Goal: Task Accomplishment & Management: Complete application form

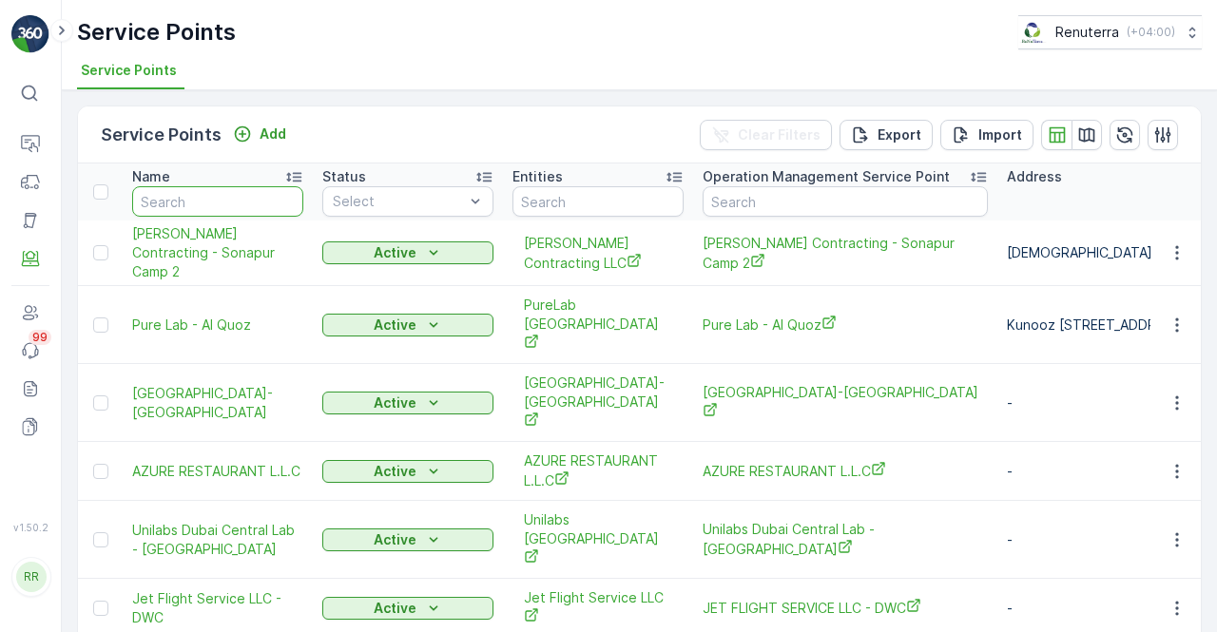
click at [250, 203] on input "text" at bounding box center [217, 201] width 171 height 30
type input "arab"
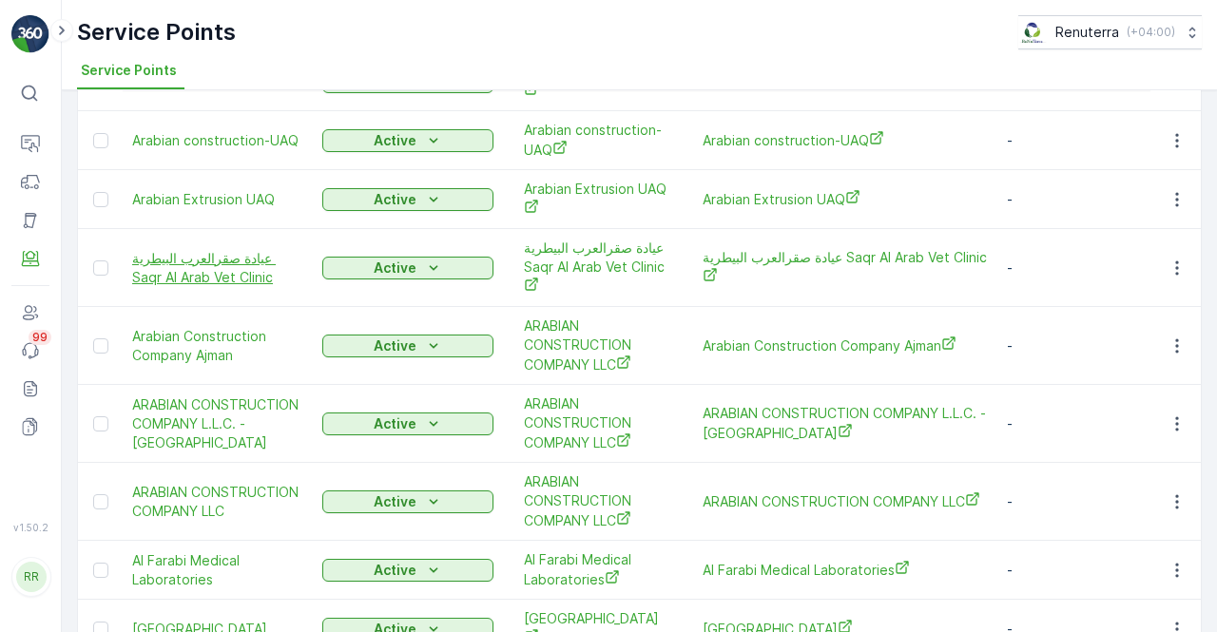
scroll to position [285, 0]
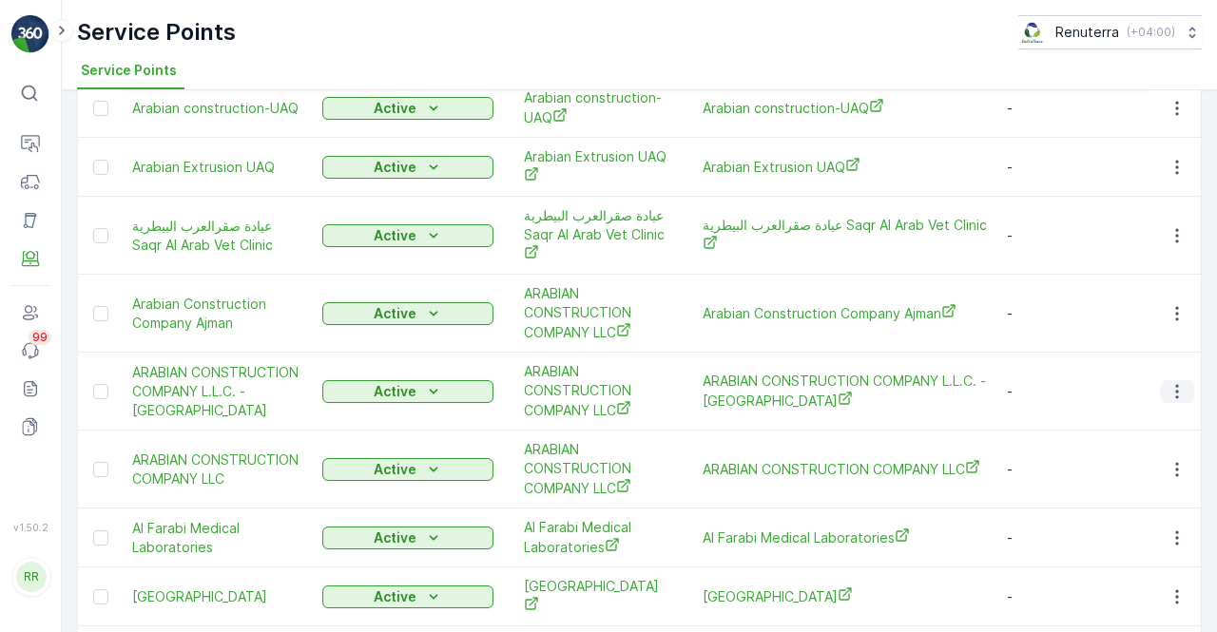
click at [1179, 382] on icon "button" at bounding box center [1176, 391] width 19 height 19
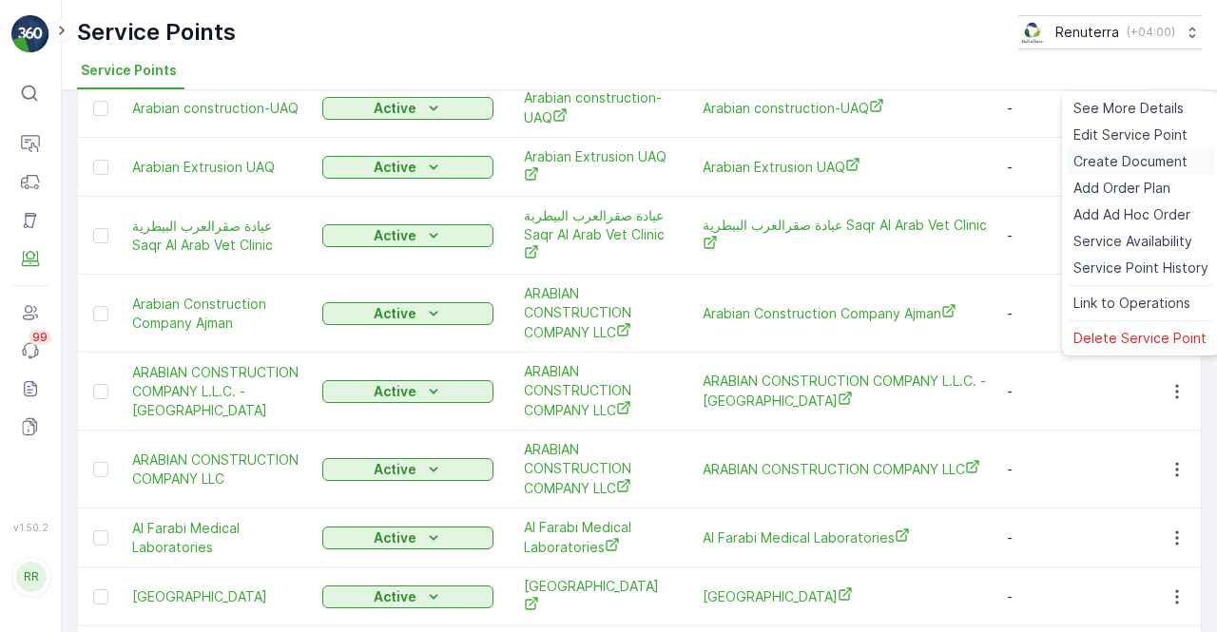
click at [1100, 159] on span "Create Document" at bounding box center [1130, 161] width 114 height 19
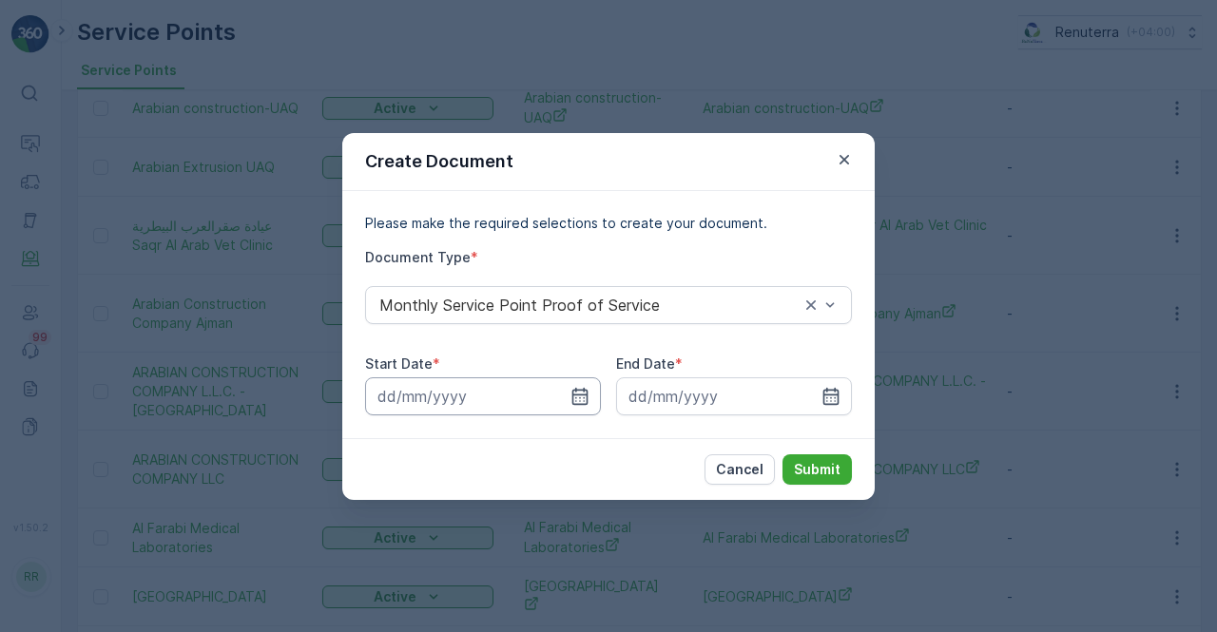
drag, startPoint x: 567, startPoint y: 394, endPoint x: 569, endPoint y: 380, distance: 13.4
click at [567, 394] on input at bounding box center [483, 396] width 236 height 38
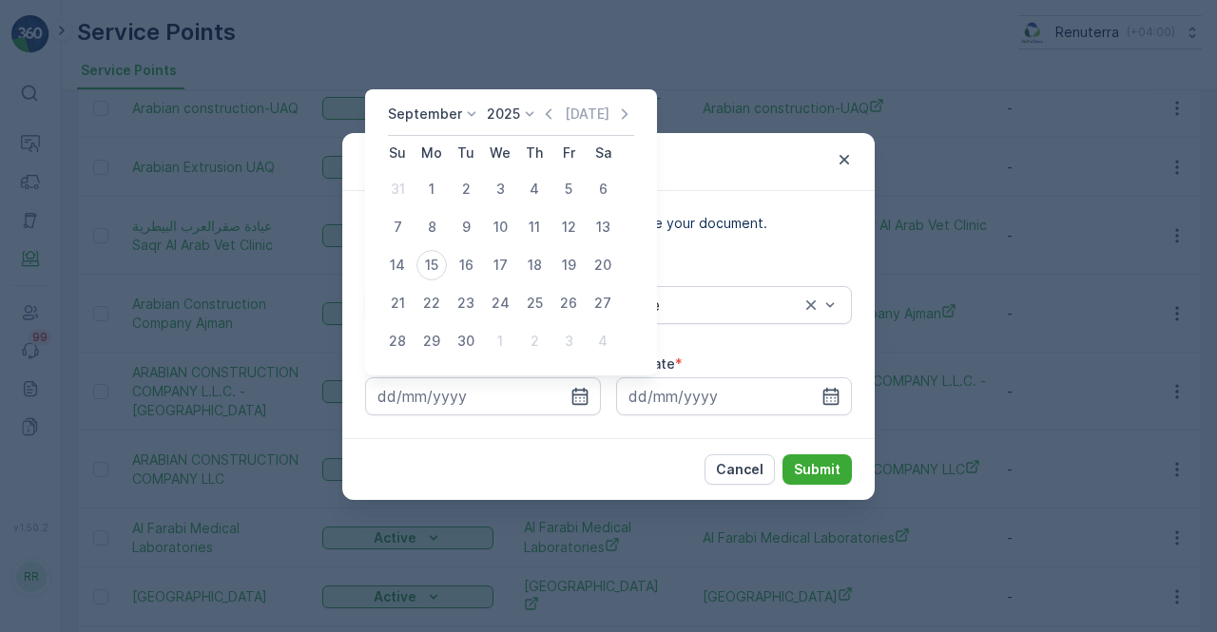
click at [548, 107] on icon "button" at bounding box center [548, 114] width 19 height 19
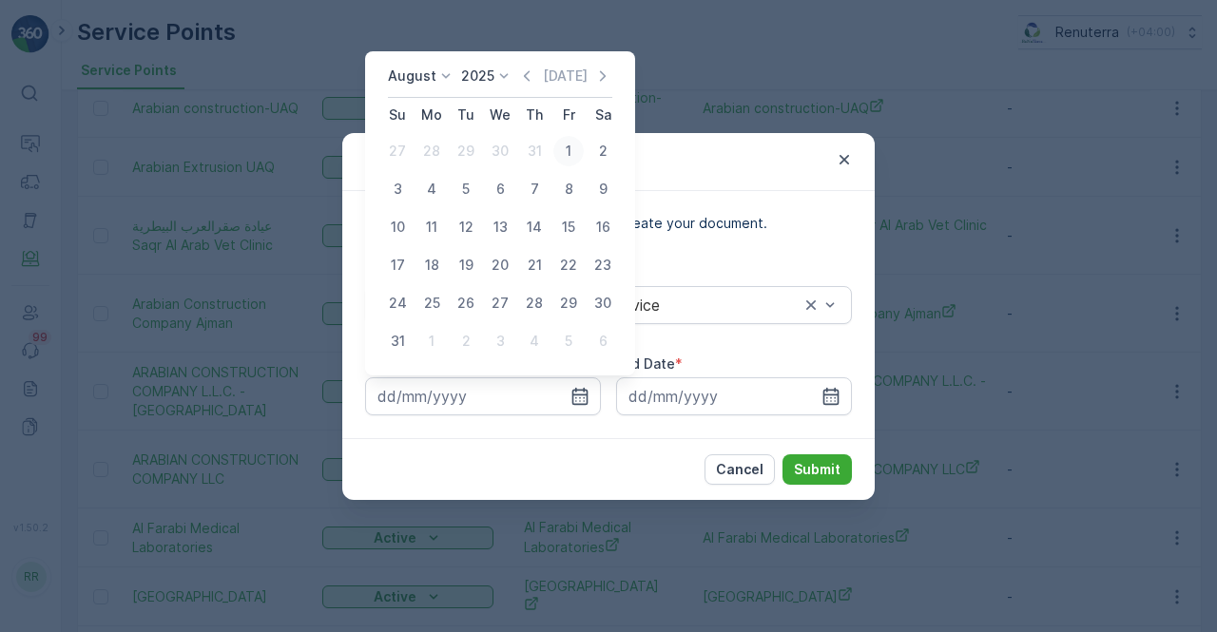
click at [573, 157] on div "1" at bounding box center [568, 151] width 30 height 30
type input "01.08.2025"
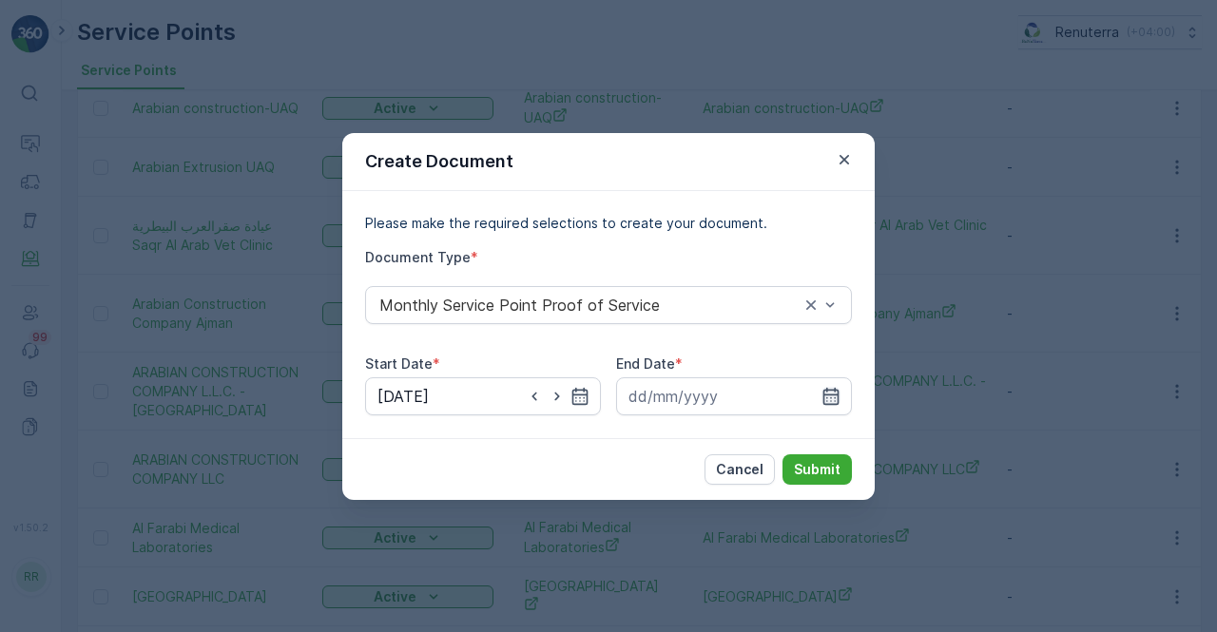
click at [829, 394] on icon "button" at bounding box center [831, 395] width 16 height 17
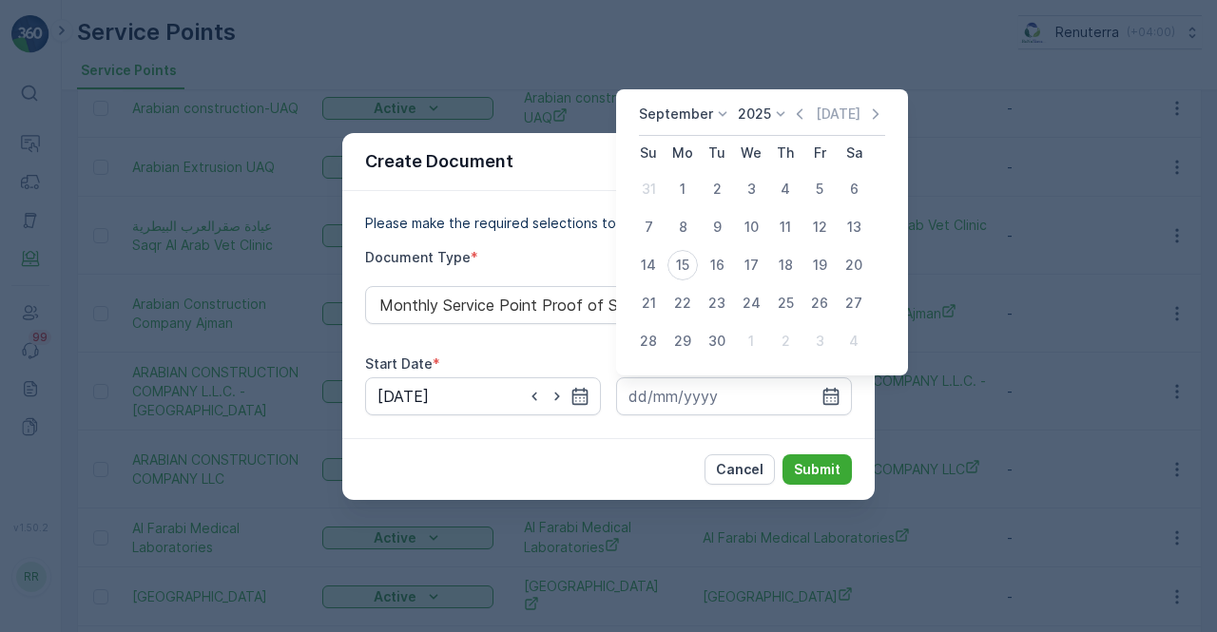
drag, startPoint x: 795, startPoint y: 115, endPoint x: 787, endPoint y: 131, distance: 17.9
click at [795, 118] on icon "button" at bounding box center [799, 114] width 19 height 19
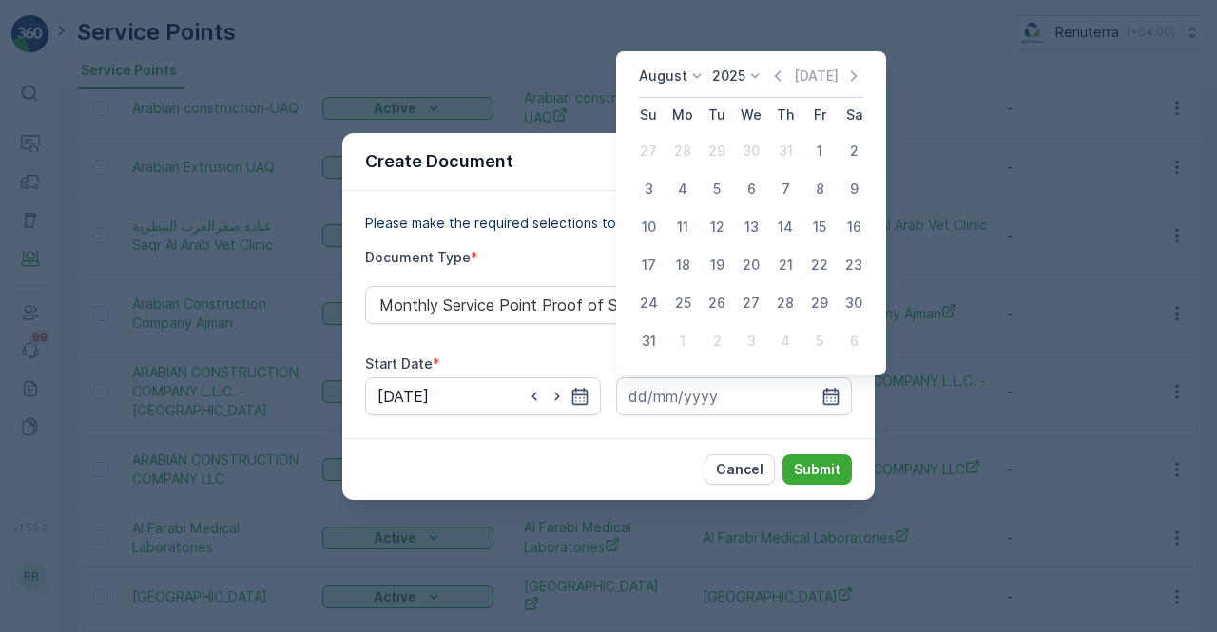
click at [654, 324] on td "31" at bounding box center [648, 341] width 34 height 38
click at [650, 344] on div "31" at bounding box center [648, 341] width 30 height 30
type input "31.08.2025"
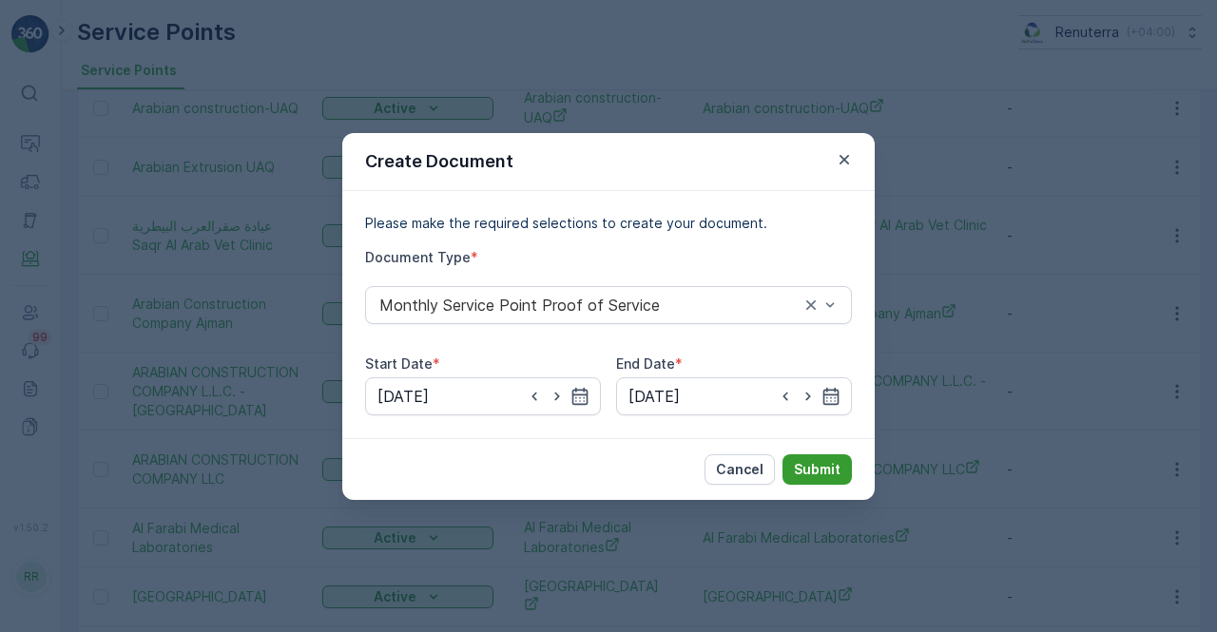
click at [808, 460] on p "Submit" at bounding box center [817, 469] width 47 height 19
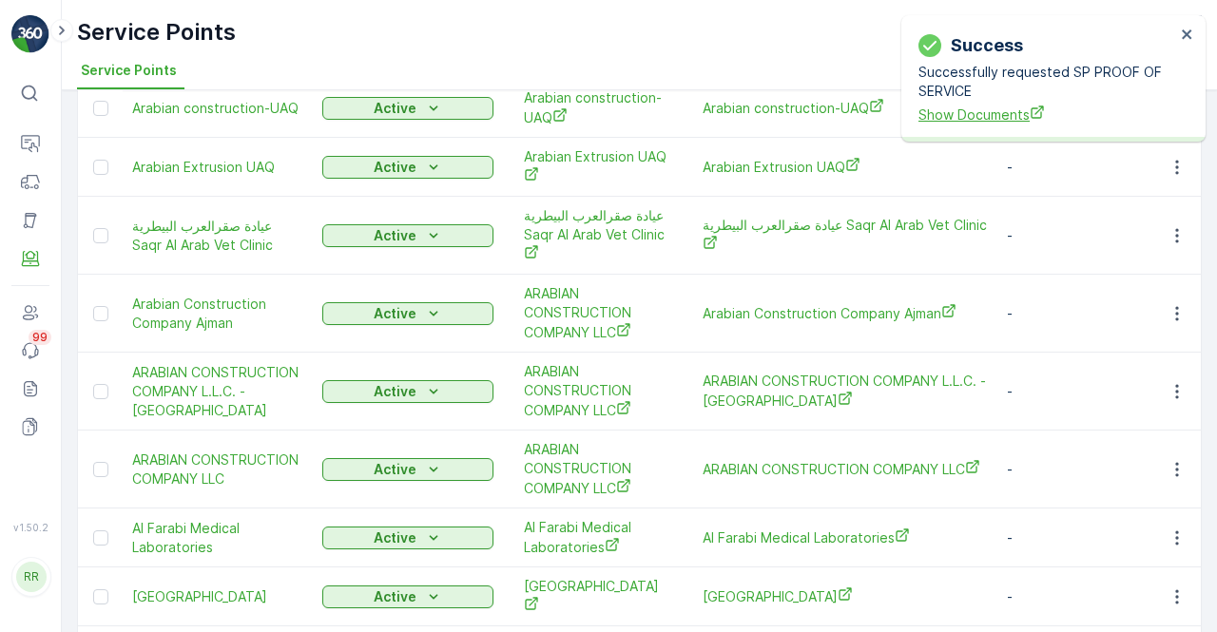
click at [972, 121] on span "Show Documents" at bounding box center [1046, 115] width 257 height 20
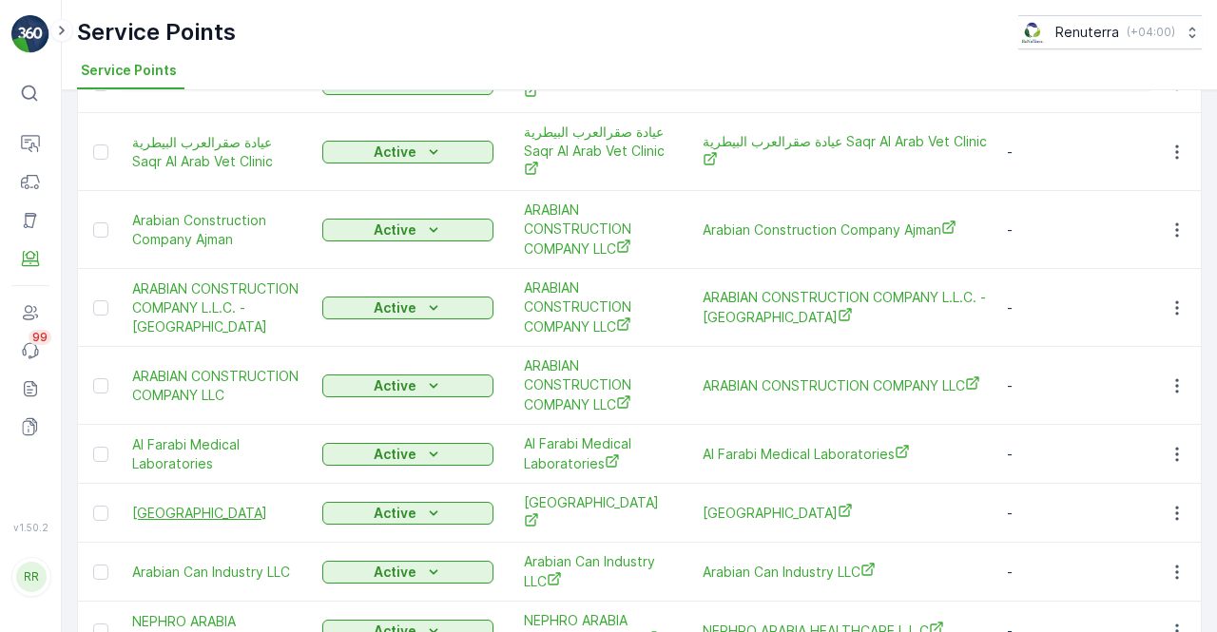
scroll to position [328, 0]
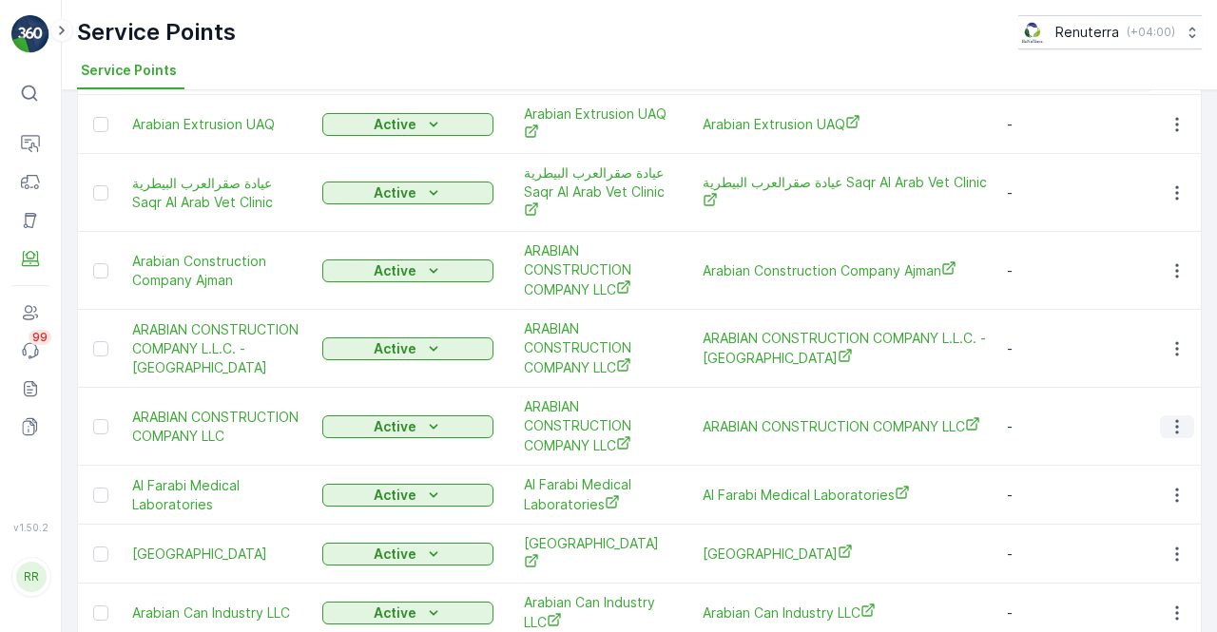
click at [1181, 417] on icon "button" at bounding box center [1176, 426] width 19 height 19
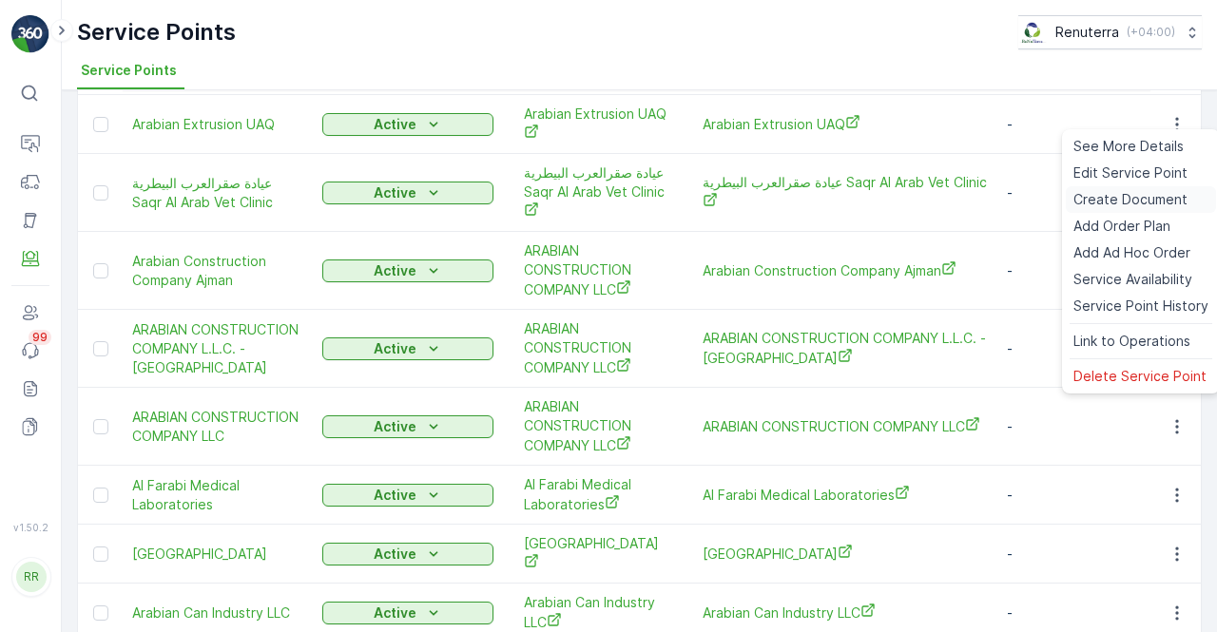
click at [1114, 199] on span "Create Document" at bounding box center [1130, 199] width 114 height 19
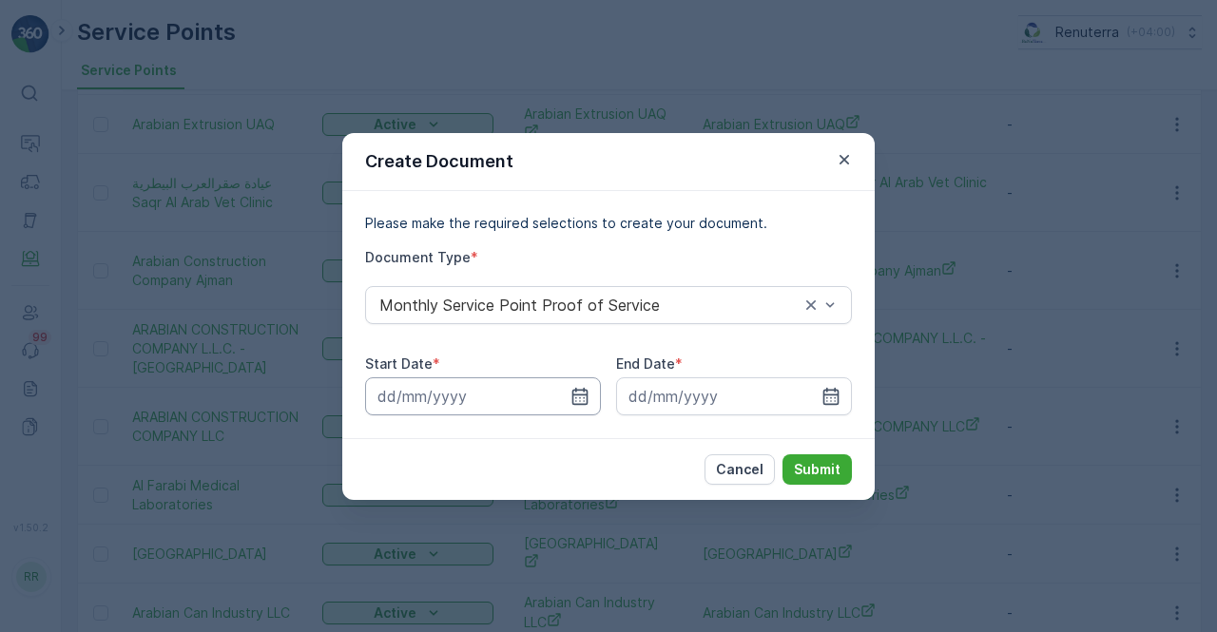
click at [573, 389] on icon "button" at bounding box center [579, 396] width 19 height 19
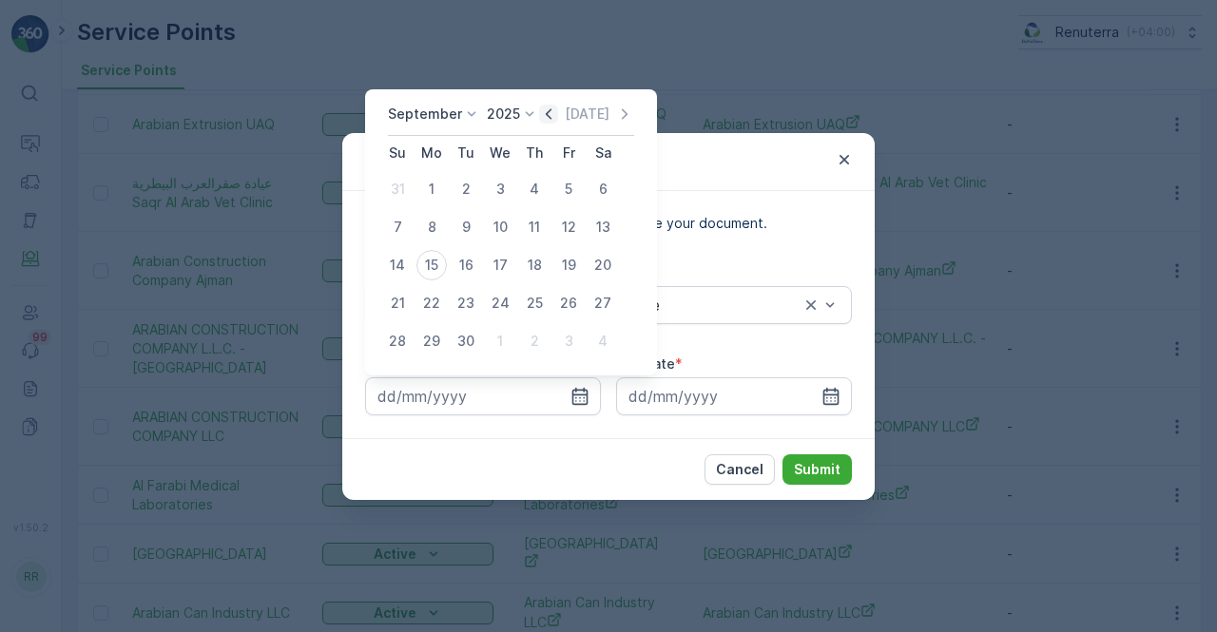
click at [548, 111] on icon "button" at bounding box center [548, 114] width 19 height 19
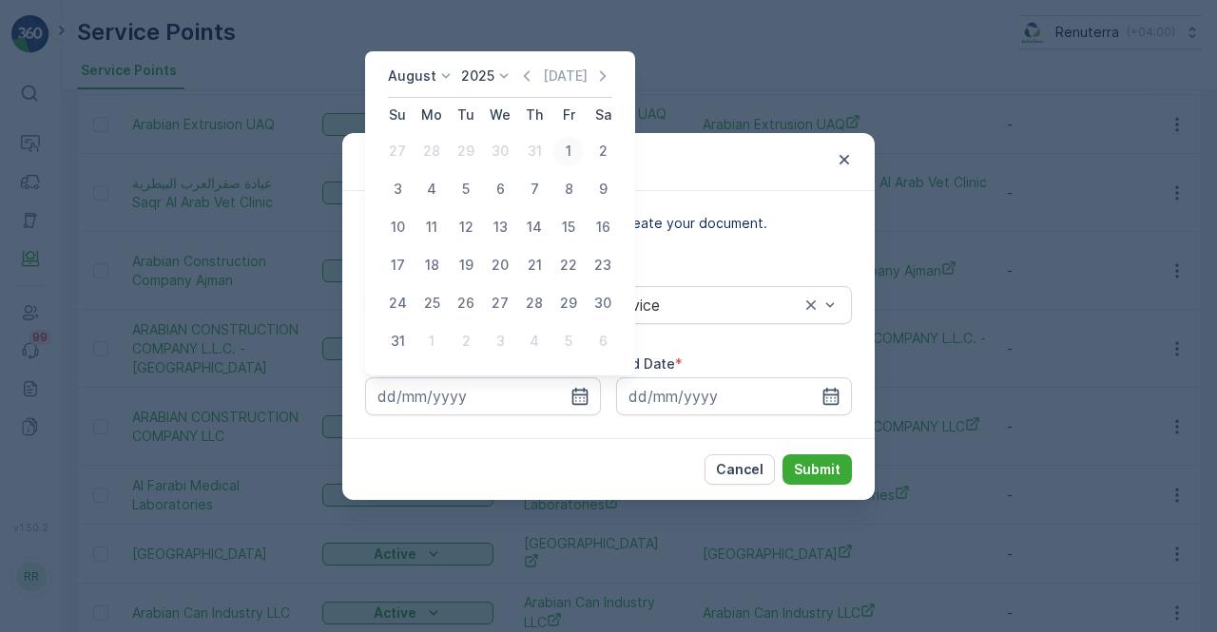
click at [567, 145] on div "1" at bounding box center [568, 151] width 30 height 30
type input "01.08.2025"
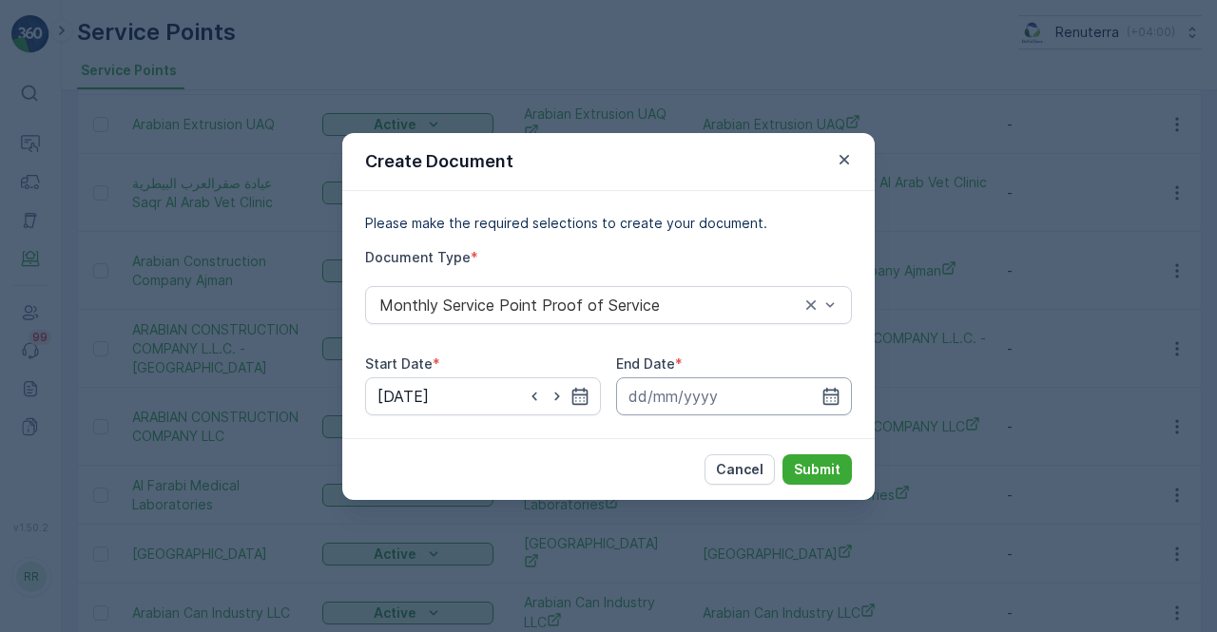
drag, startPoint x: 827, startPoint y: 391, endPoint x: 829, endPoint y: 377, distance: 13.4
click at [827, 387] on icon "button" at bounding box center [830, 396] width 19 height 19
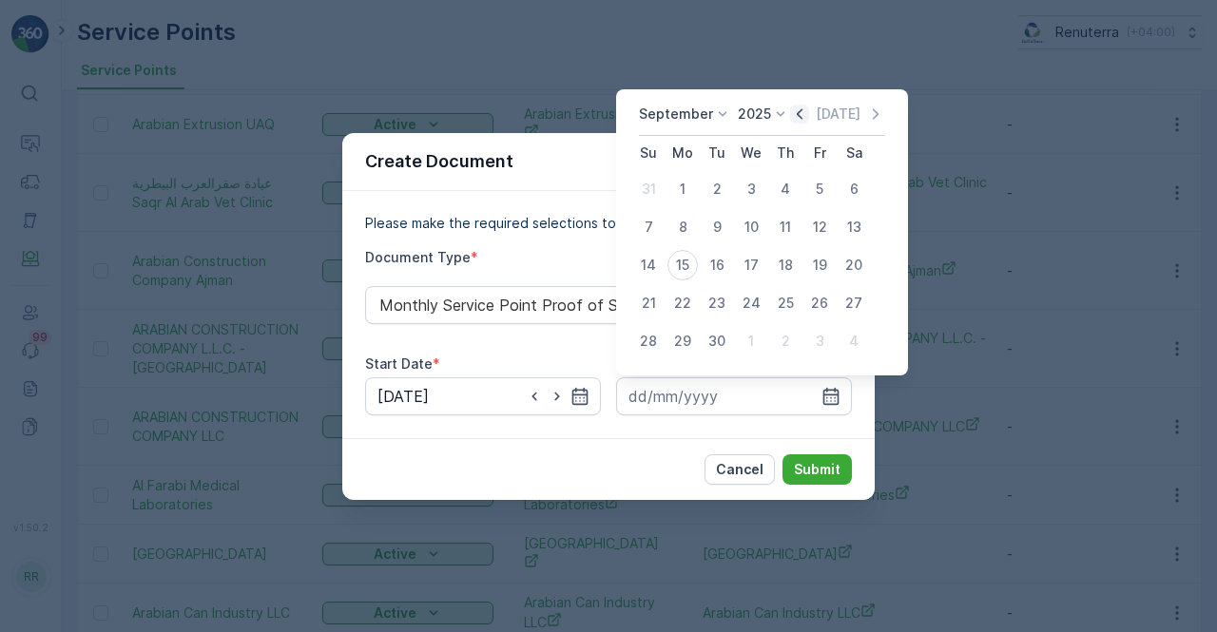
click at [802, 109] on icon "button" at bounding box center [799, 114] width 19 height 19
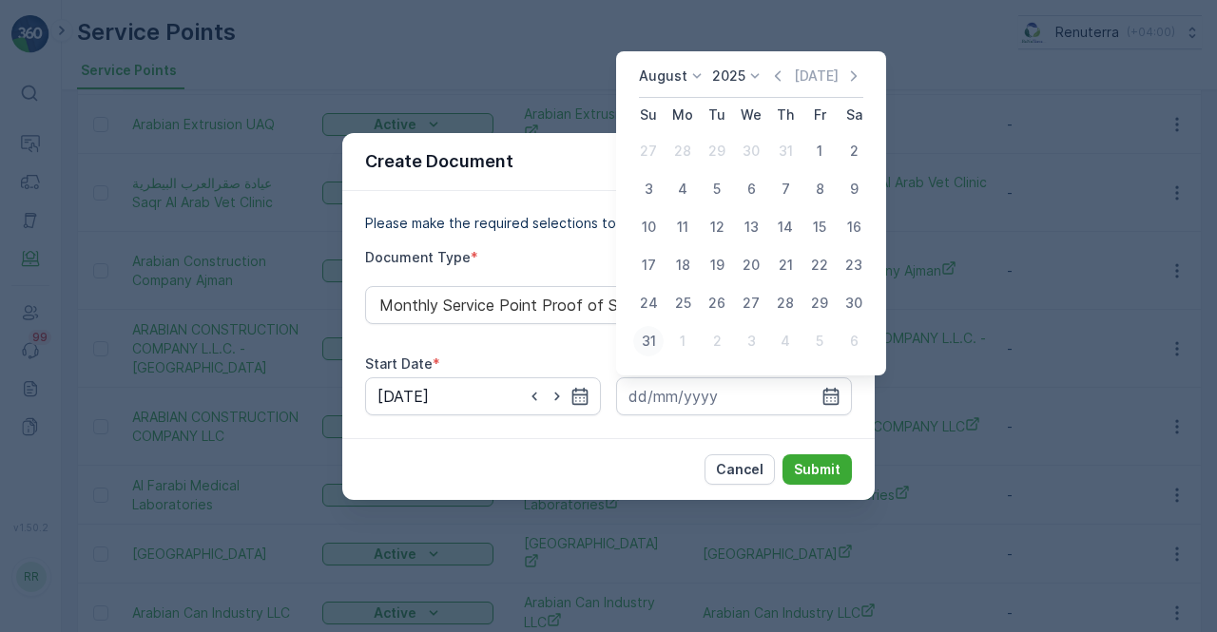
click at [645, 338] on div "31" at bounding box center [648, 341] width 30 height 30
type input "31.08.2025"
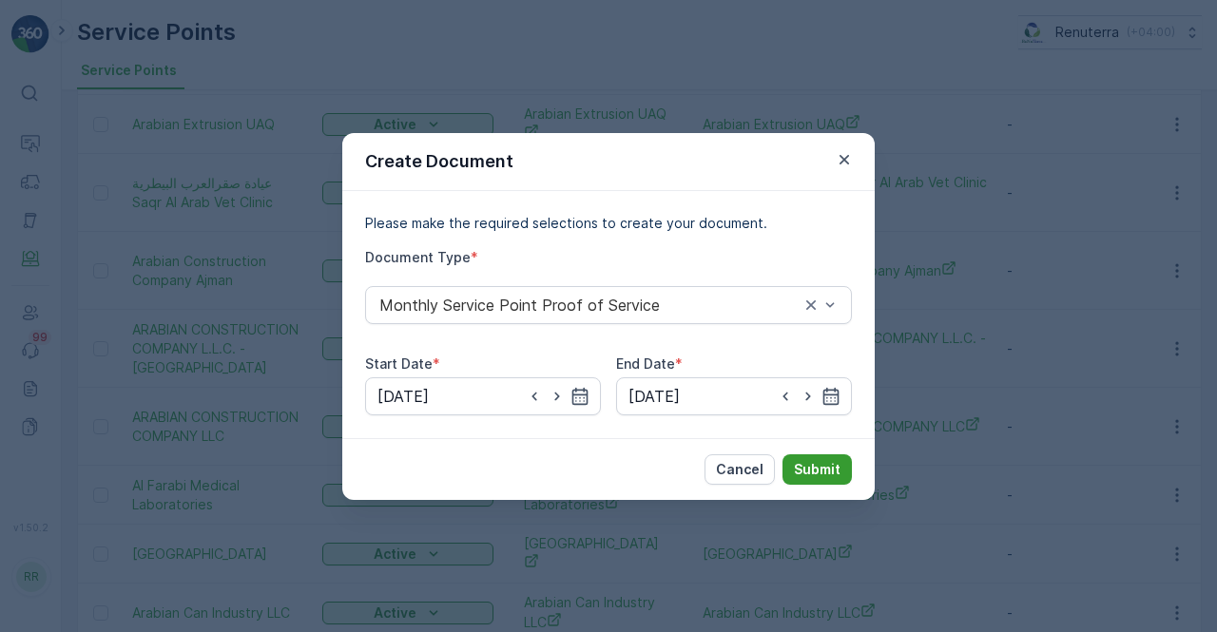
click at [816, 467] on p "Submit" at bounding box center [817, 469] width 47 height 19
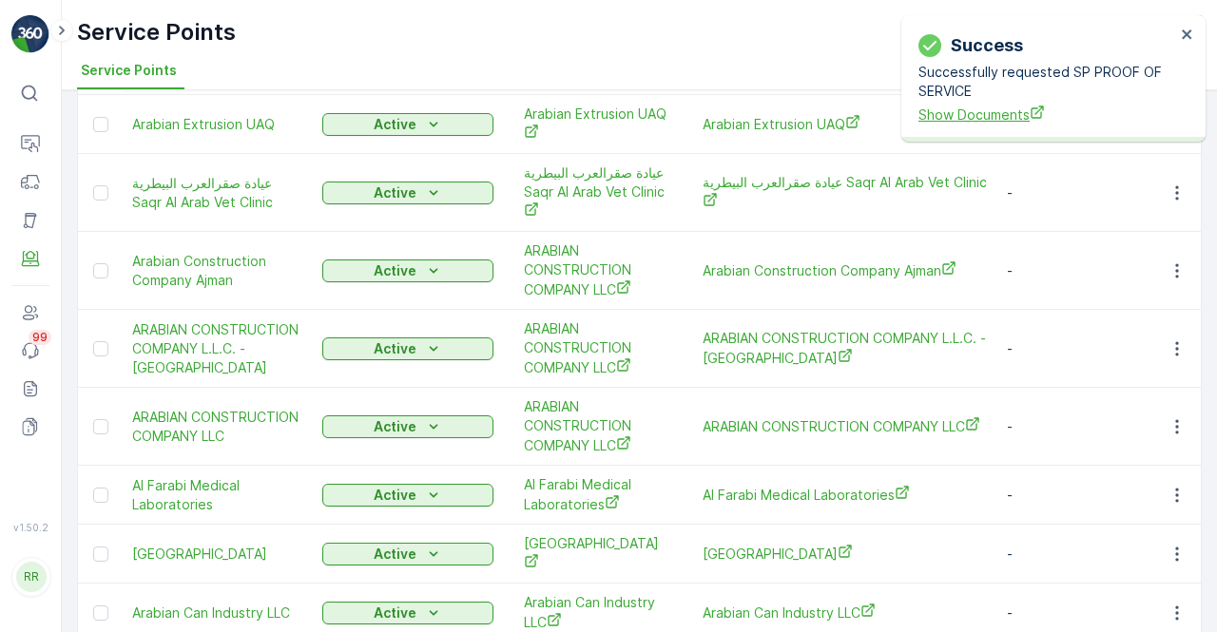
click at [974, 114] on span "Show Documents" at bounding box center [1046, 115] width 257 height 20
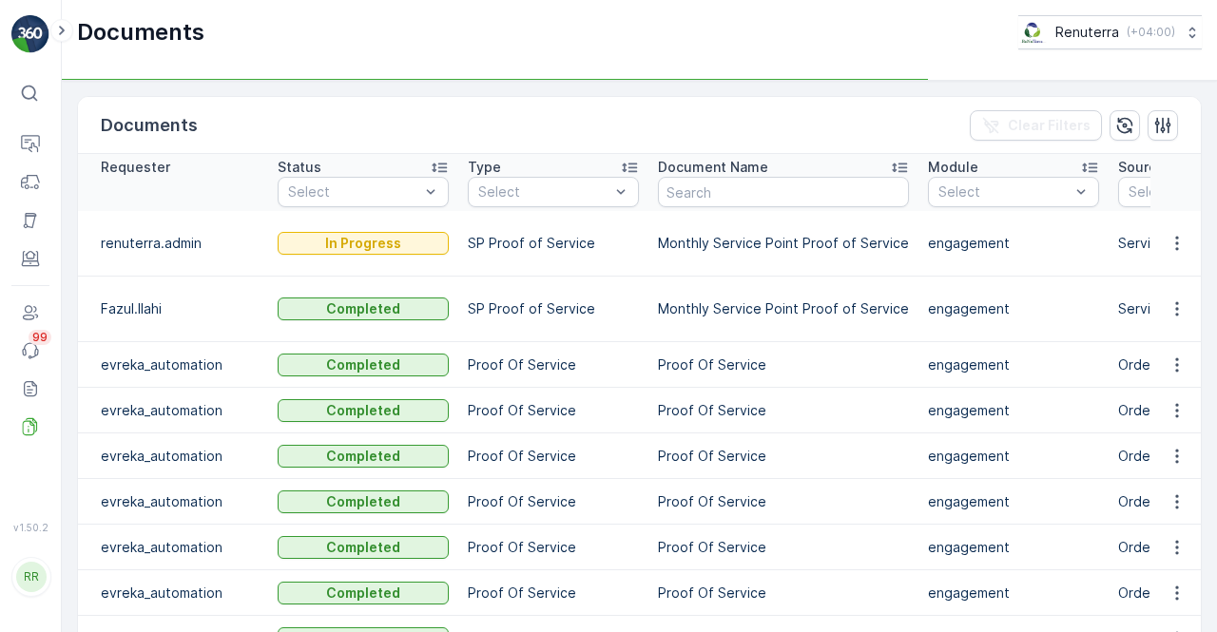
click at [876, 365] on p "Proof Of Service" at bounding box center [783, 365] width 251 height 19
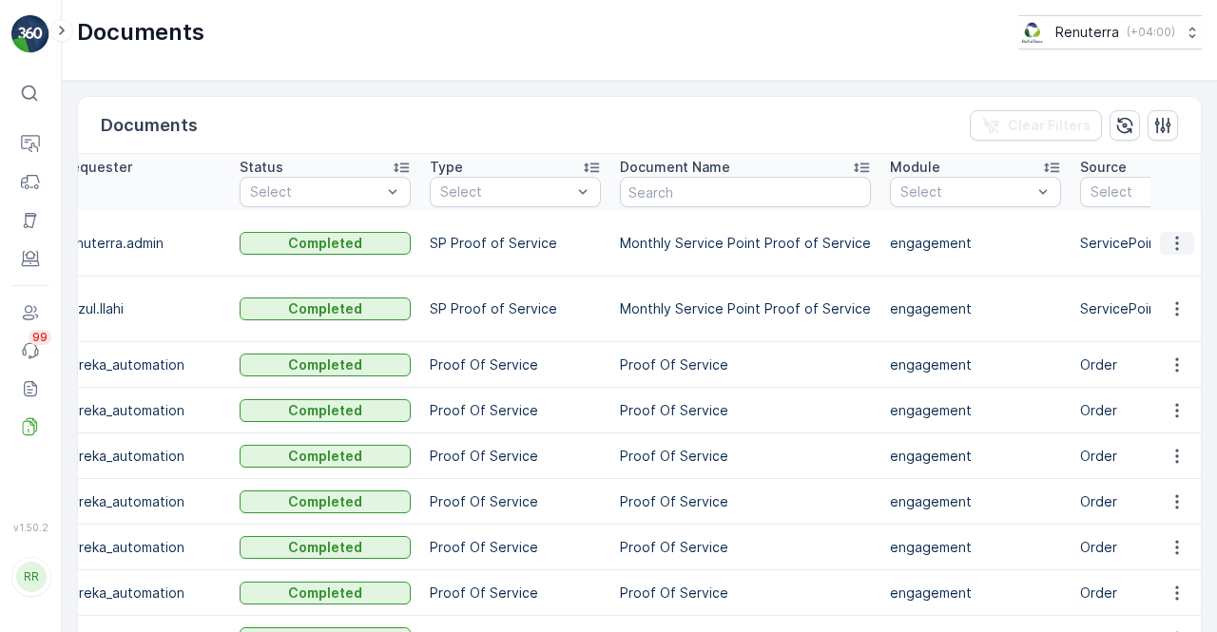
scroll to position [0, 114]
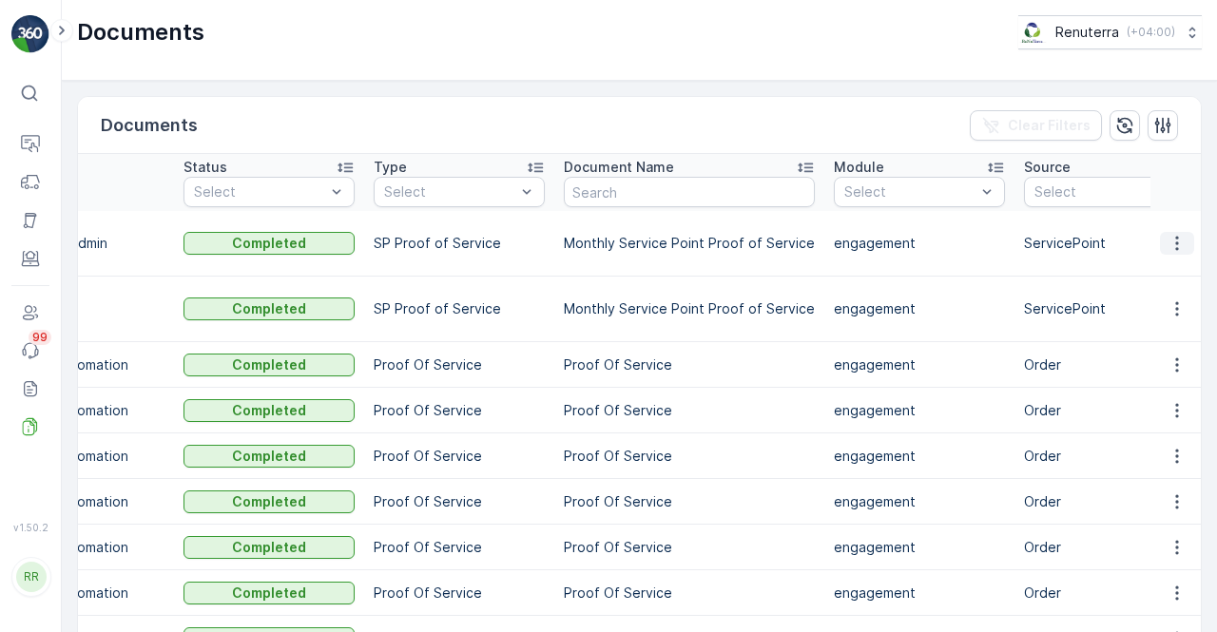
click at [1177, 253] on icon "button" at bounding box center [1176, 243] width 19 height 19
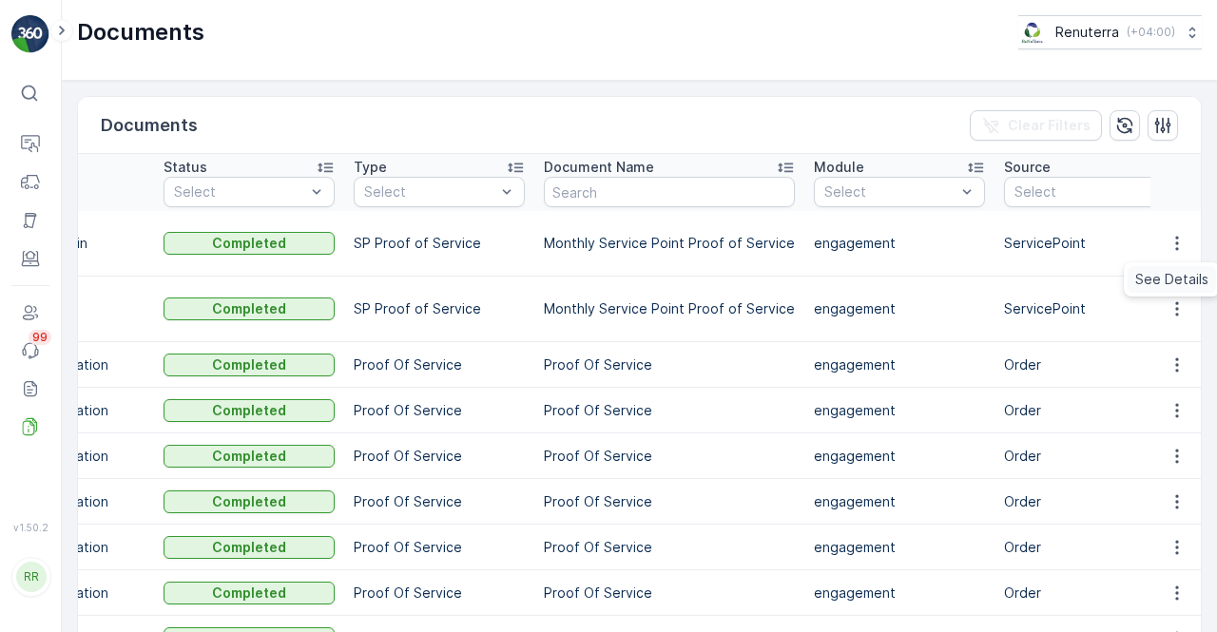
click at [1167, 275] on span "See Details" at bounding box center [1171, 279] width 73 height 19
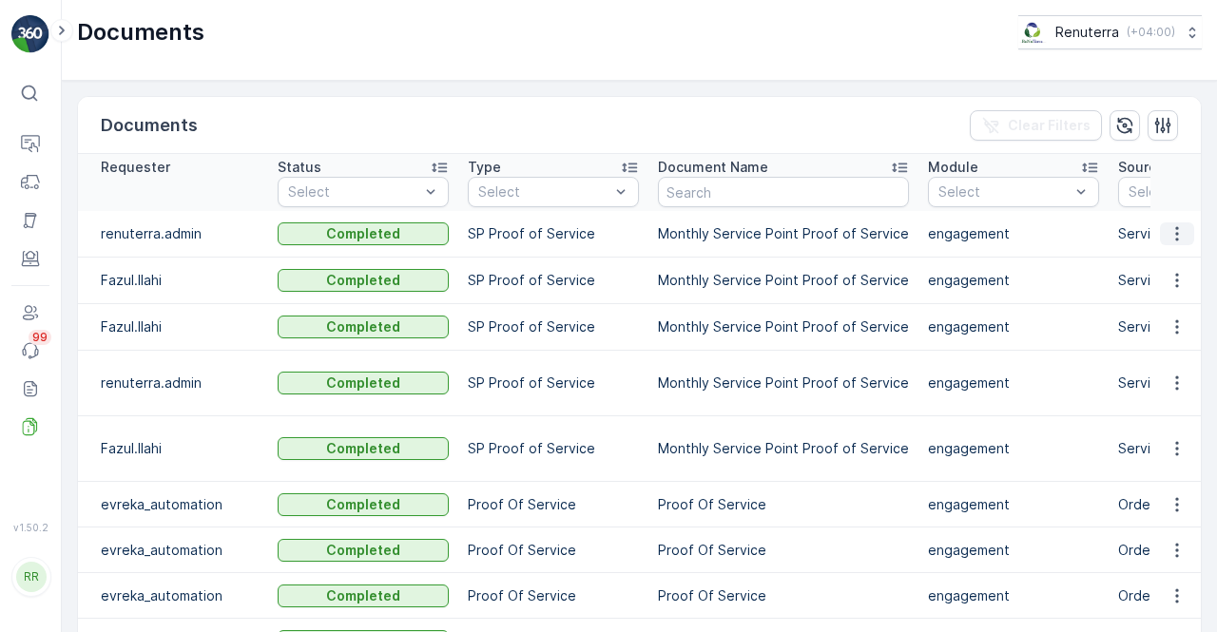
click at [1187, 237] on button "button" at bounding box center [1177, 233] width 34 height 23
click at [1172, 261] on span "See Details" at bounding box center [1171, 260] width 73 height 19
click at [984, 332] on p "engagement" at bounding box center [1013, 327] width 171 height 19
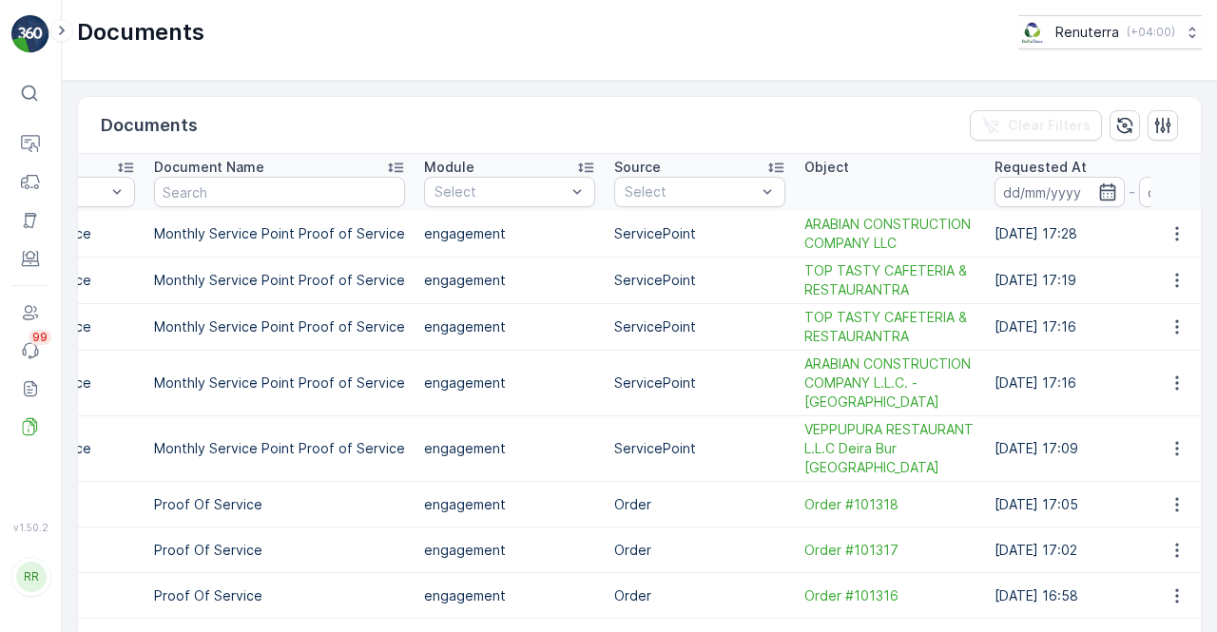
scroll to position [0, 627]
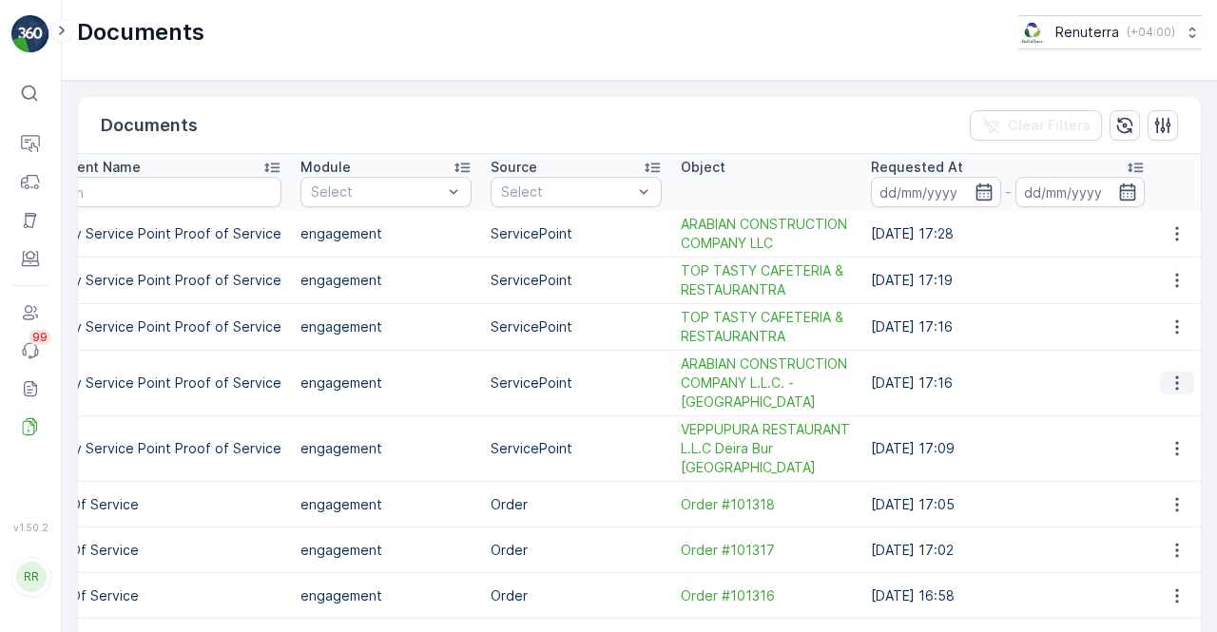
click at [1173, 393] on icon "button" at bounding box center [1176, 383] width 19 height 19
click at [1145, 425] on span "See Details" at bounding box center [1171, 418] width 73 height 19
